Goal: Task Accomplishment & Management: Complete application form

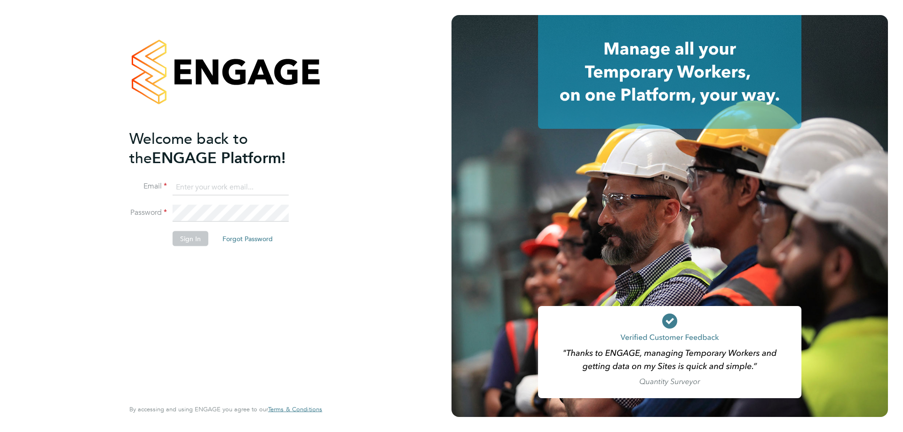
type input "abiodun.s.doherty@googlemail.com"
click at [190, 242] on button "Sign In" at bounding box center [191, 238] width 36 height 15
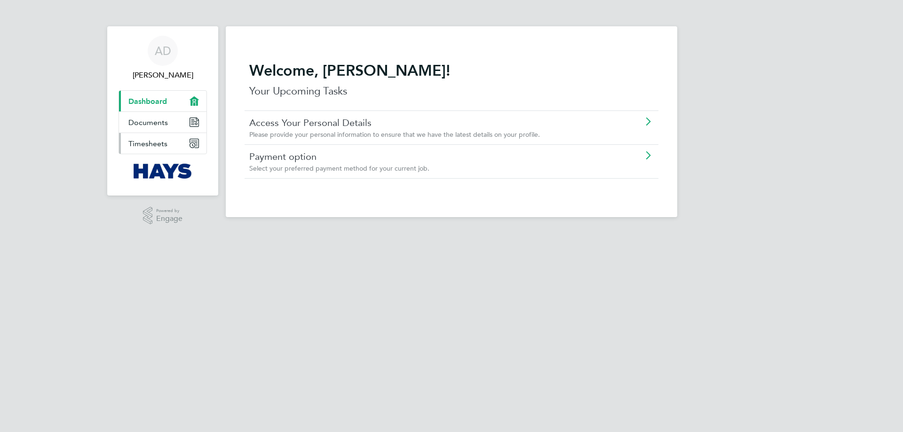
click at [159, 139] on span "Timesheets" at bounding box center [147, 143] width 39 height 9
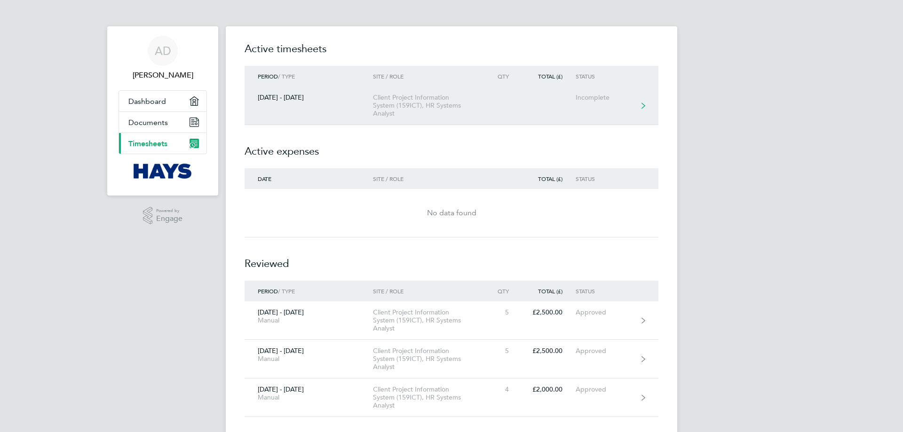
click at [605, 98] on div "Incomplete" at bounding box center [604, 98] width 58 height 8
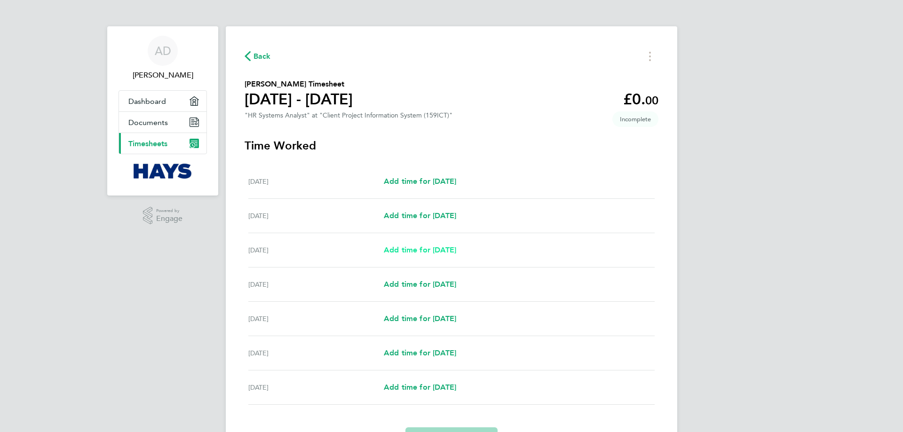
click at [449, 252] on span "Add time for [DATE]" at bounding box center [420, 249] width 72 height 9
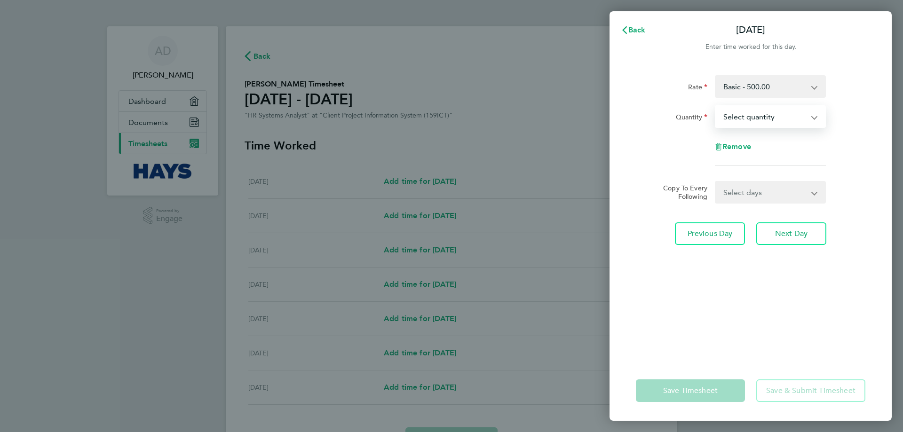
click at [752, 120] on select "Select quantity 0.5 1" at bounding box center [764, 116] width 98 height 21
select select "1"
click at [715, 106] on select "Select quantity 0.5 1" at bounding box center [764, 116] width 98 height 21
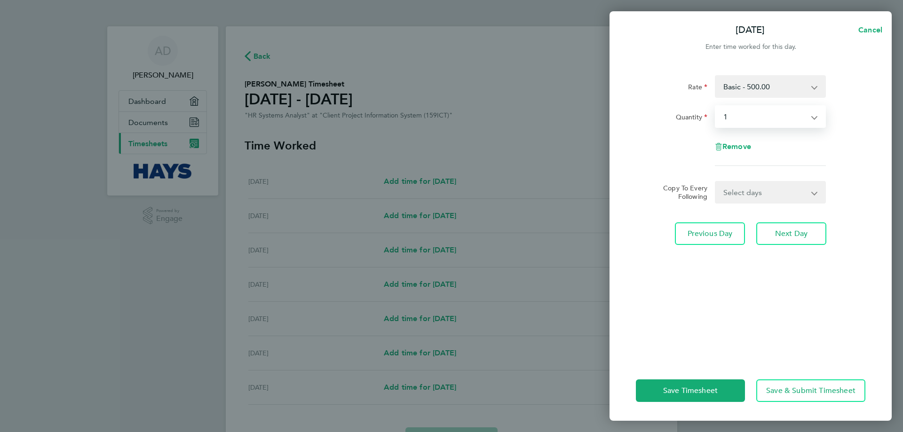
click at [758, 192] on select "Select days Day [DATE] [DATE] [DATE] [DATE]" at bounding box center [764, 192] width 99 height 21
select select "DAY"
click at [715, 182] on select "Select days Day [DATE] [DATE] [DATE] [DATE]" at bounding box center [764, 192] width 99 height 21
select select "[DATE]"
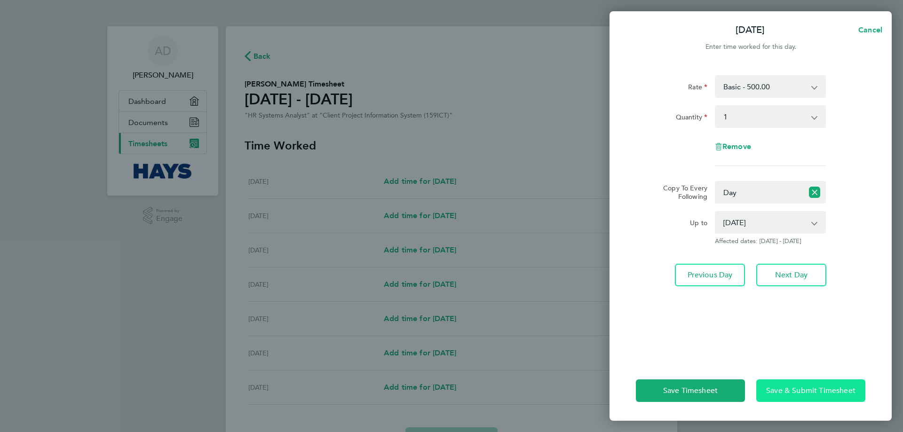
click at [795, 392] on span "Save & Submit Timesheet" at bounding box center [810, 390] width 89 height 9
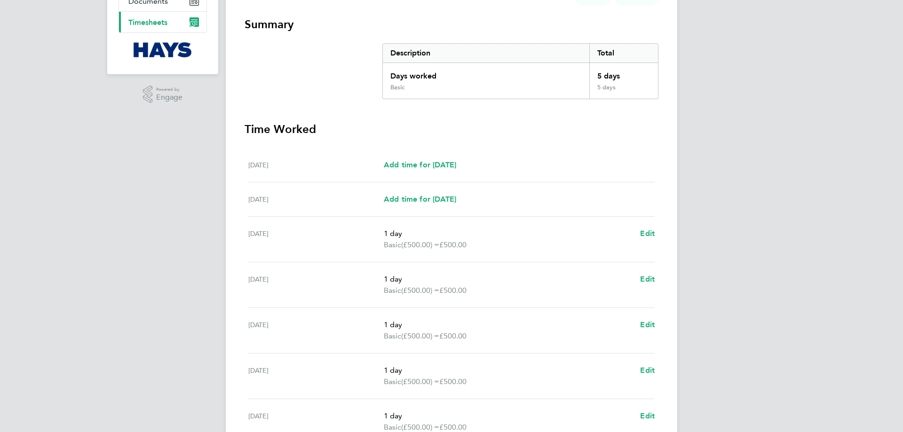
scroll to position [31, 0]
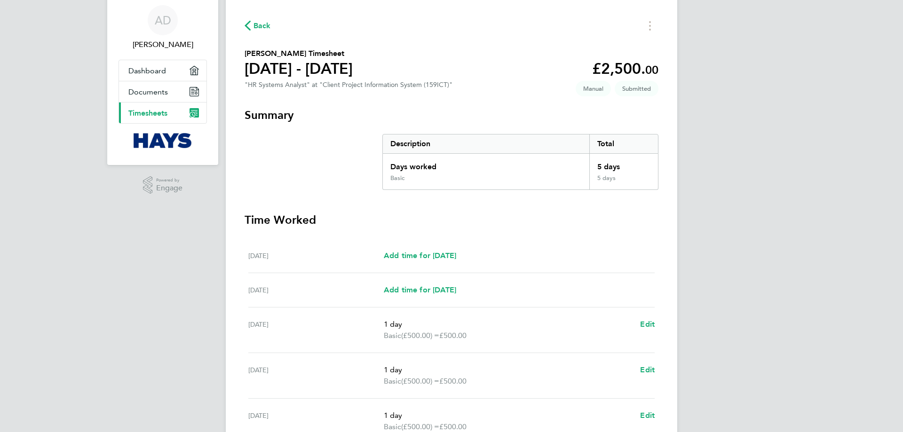
click at [259, 25] on span "Back" at bounding box center [261, 25] width 17 height 11
